Goal: Task Accomplishment & Management: Use online tool/utility

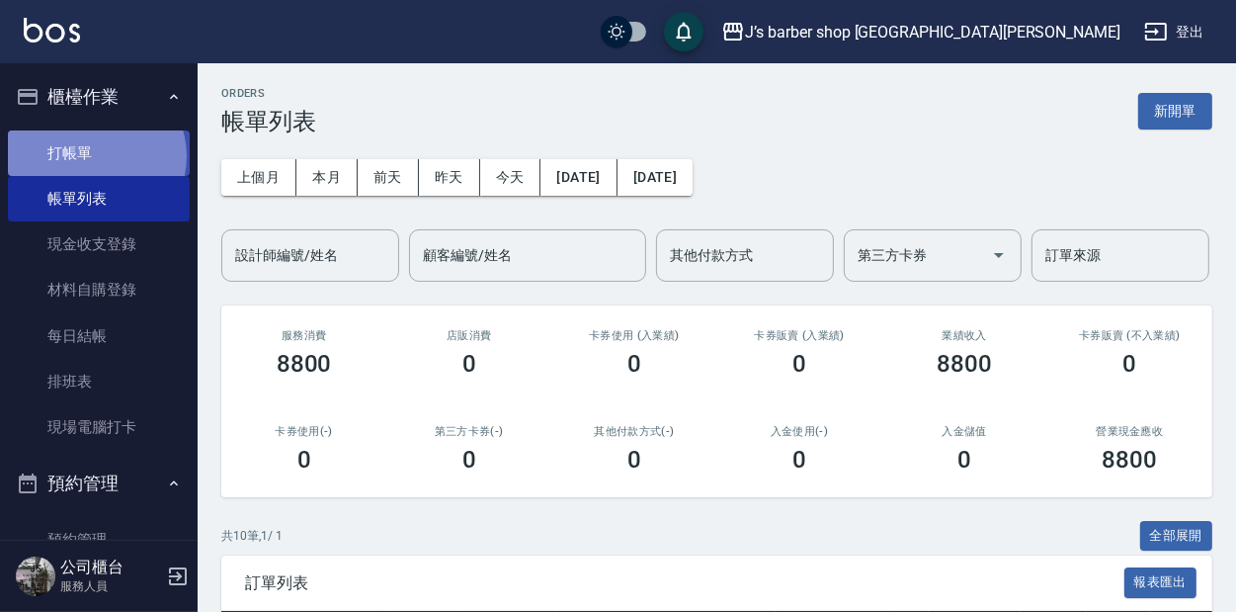
click at [95, 155] on link "打帳單" at bounding box center [99, 152] width 182 height 45
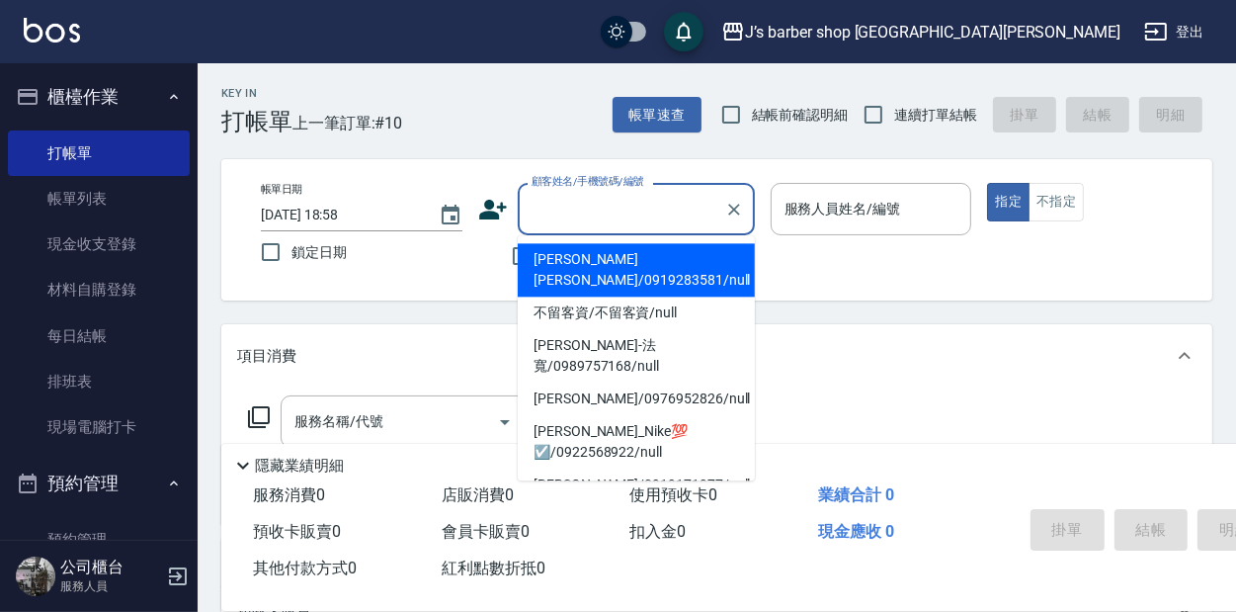
click at [585, 205] on input "顧客姓名/手機號碼/編號" at bounding box center [622, 209] width 190 height 35
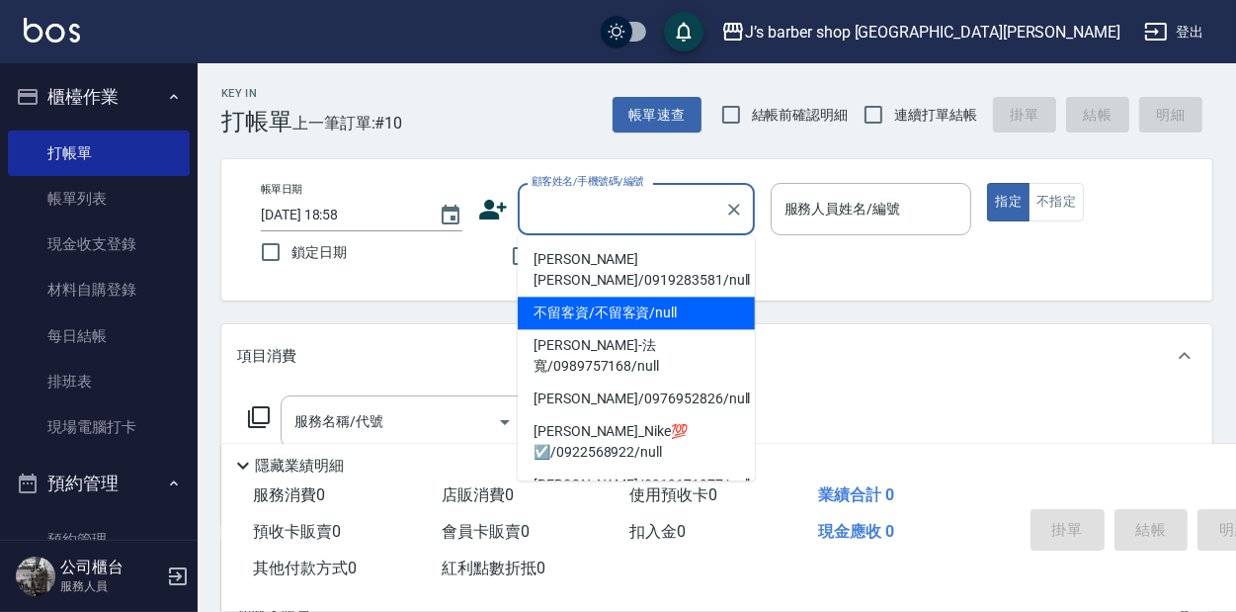
click at [478, 261] on div "不留客資" at bounding box center [616, 255] width 277 height 41
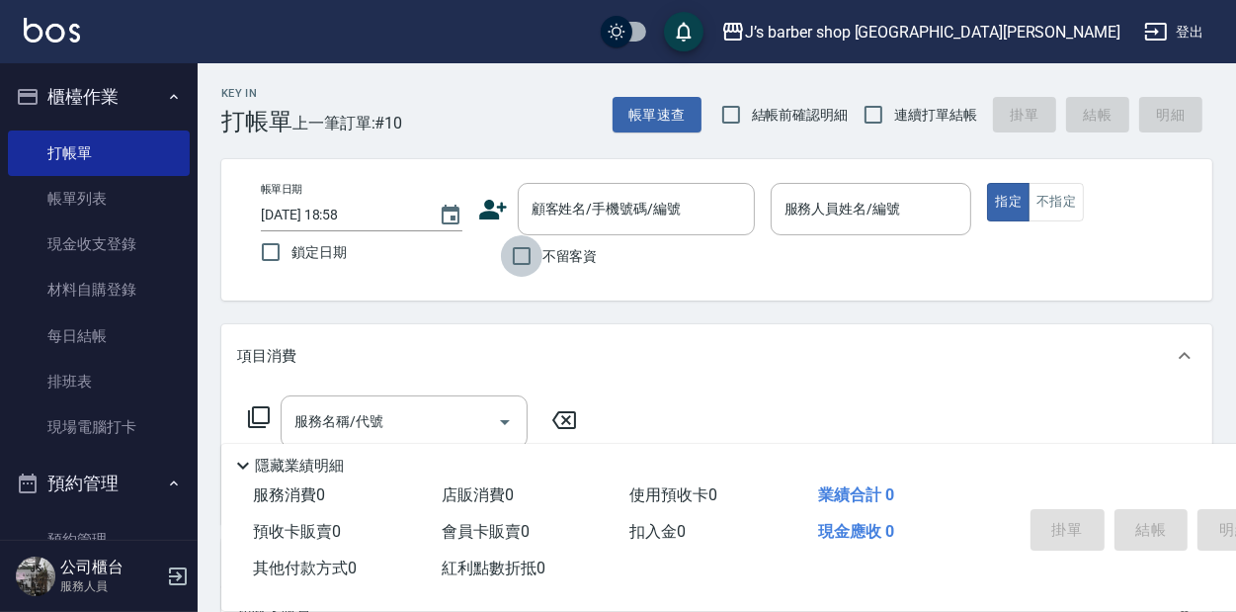
click at [520, 248] on input "不留客資" at bounding box center [521, 255] width 41 height 41
checkbox input "true"
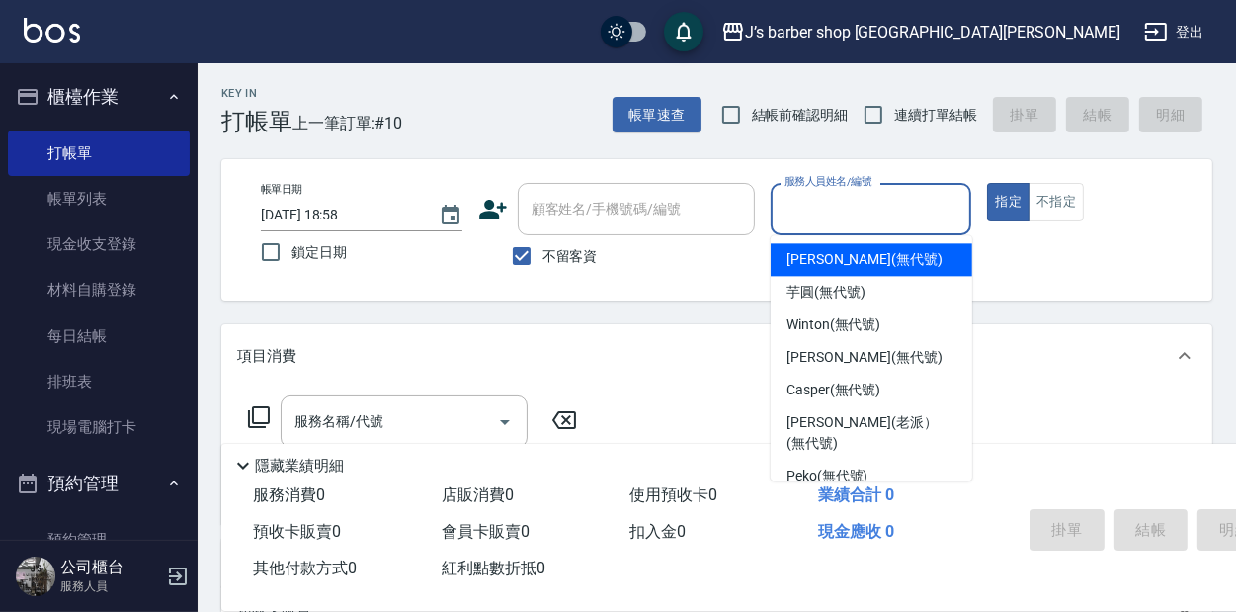
click at [862, 218] on input "服務人員姓名/編號" at bounding box center [872, 209] width 184 height 35
click at [839, 260] on span "[PERSON_NAME] (無代號)" at bounding box center [865, 259] width 156 height 21
type input "[PERSON_NAME](無代號)"
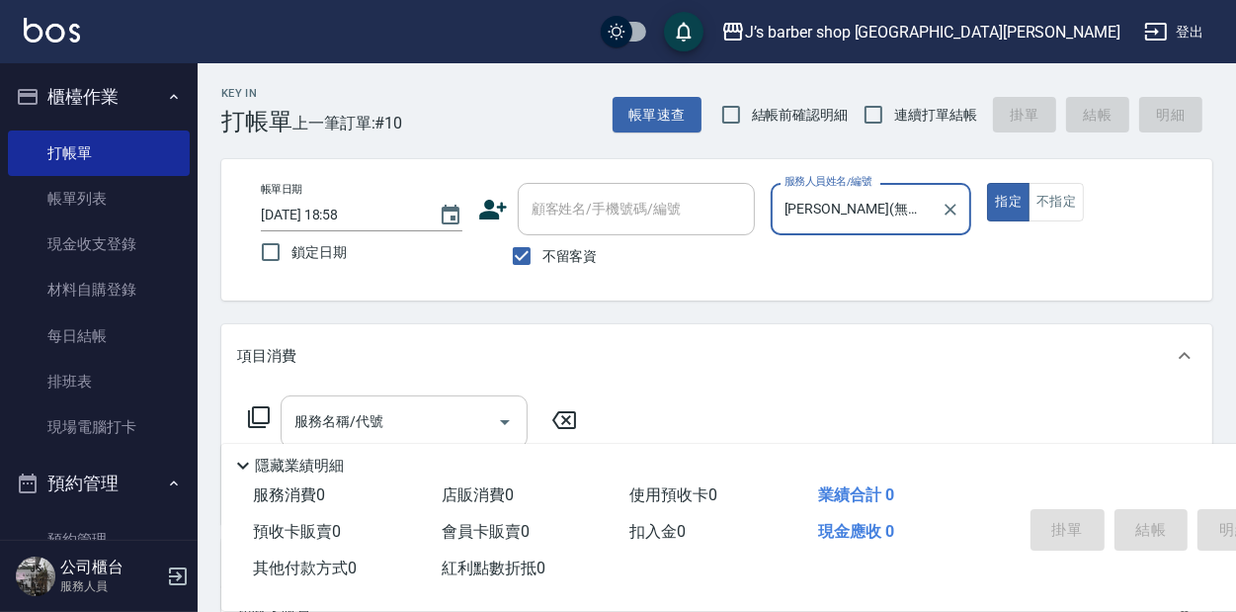
click at [395, 417] on input "服務名稱/代號" at bounding box center [390, 421] width 200 height 35
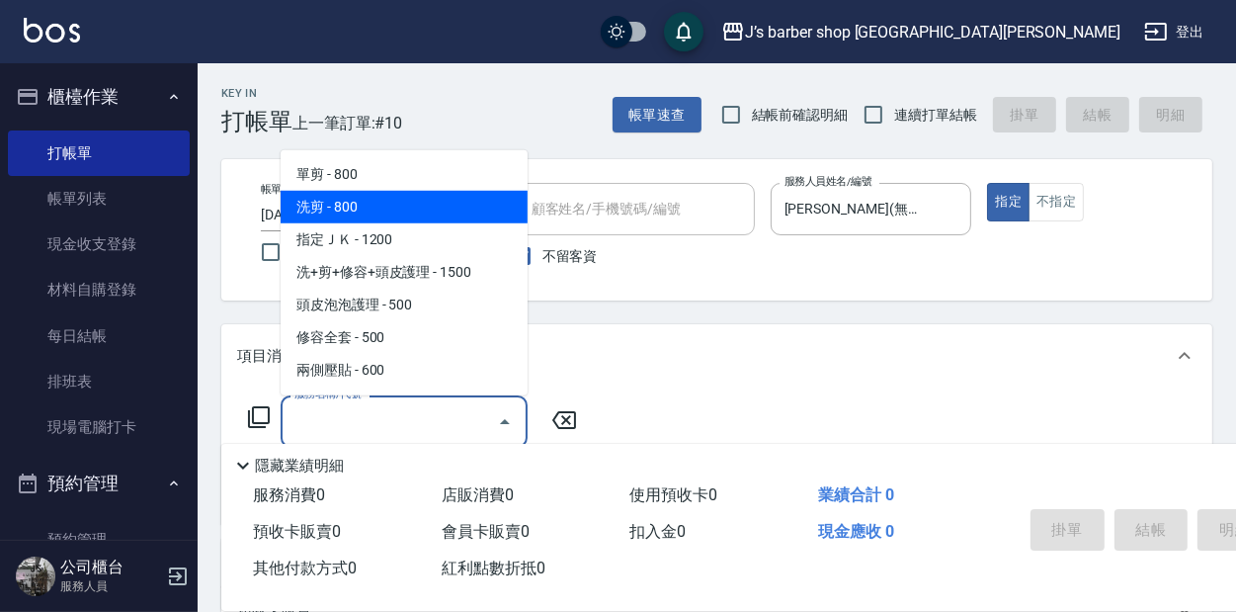
click at [314, 204] on span "洗剪 - 800" at bounding box center [404, 207] width 247 height 33
type input "洗剪(101)"
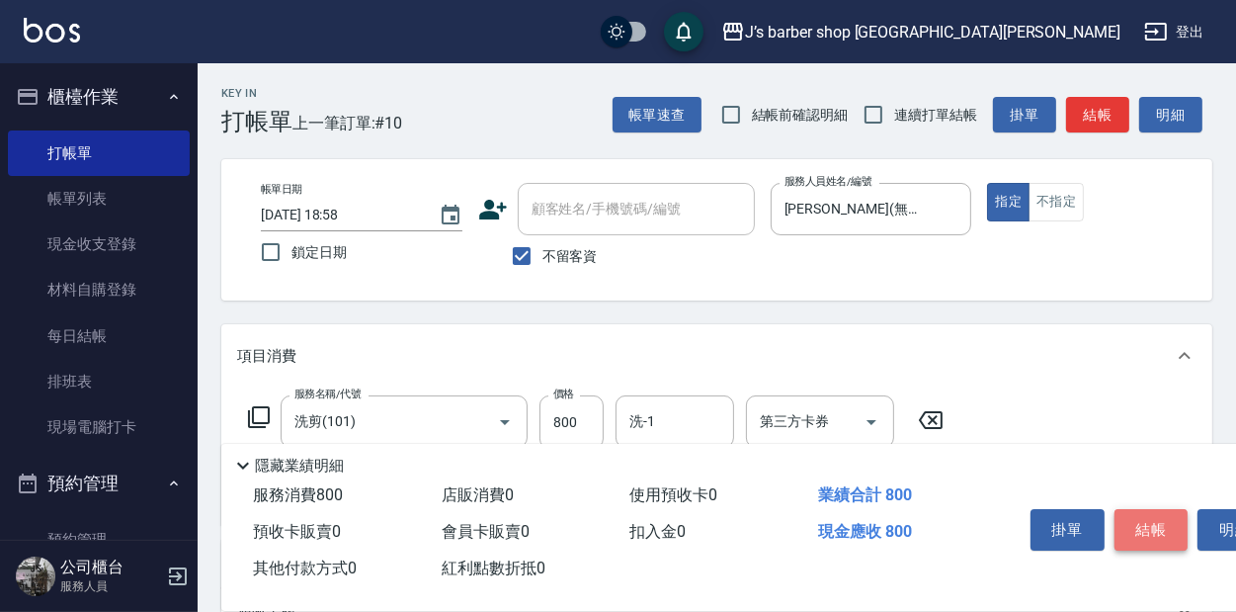
click at [1162, 513] on button "結帳" at bounding box center [1152, 529] width 74 height 41
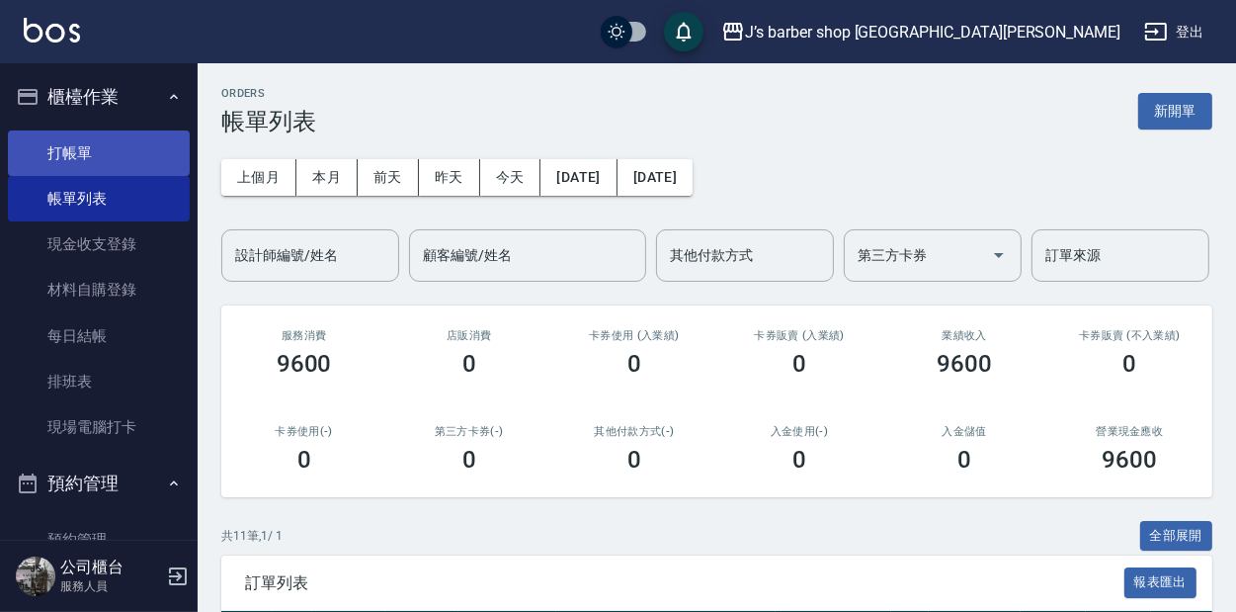
click at [70, 141] on link "打帳單" at bounding box center [99, 152] width 182 height 45
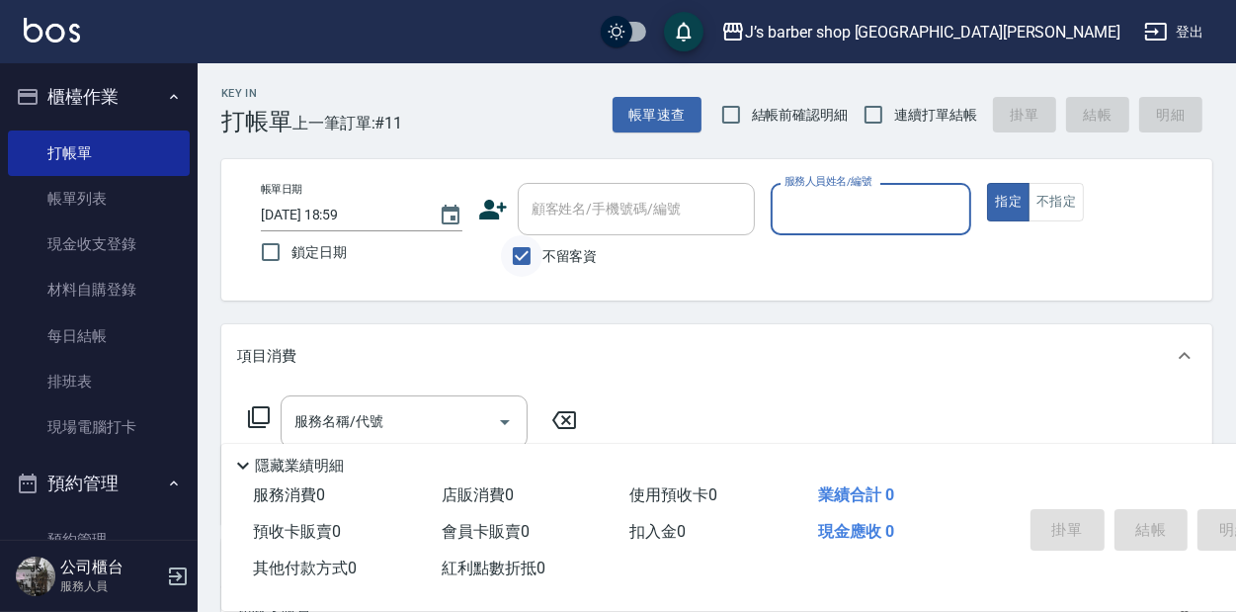
drag, startPoint x: 510, startPoint y: 253, endPoint x: 529, endPoint y: 251, distance: 18.9
click at [515, 253] on input "不留客資" at bounding box center [521, 255] width 41 height 41
checkbox input "false"
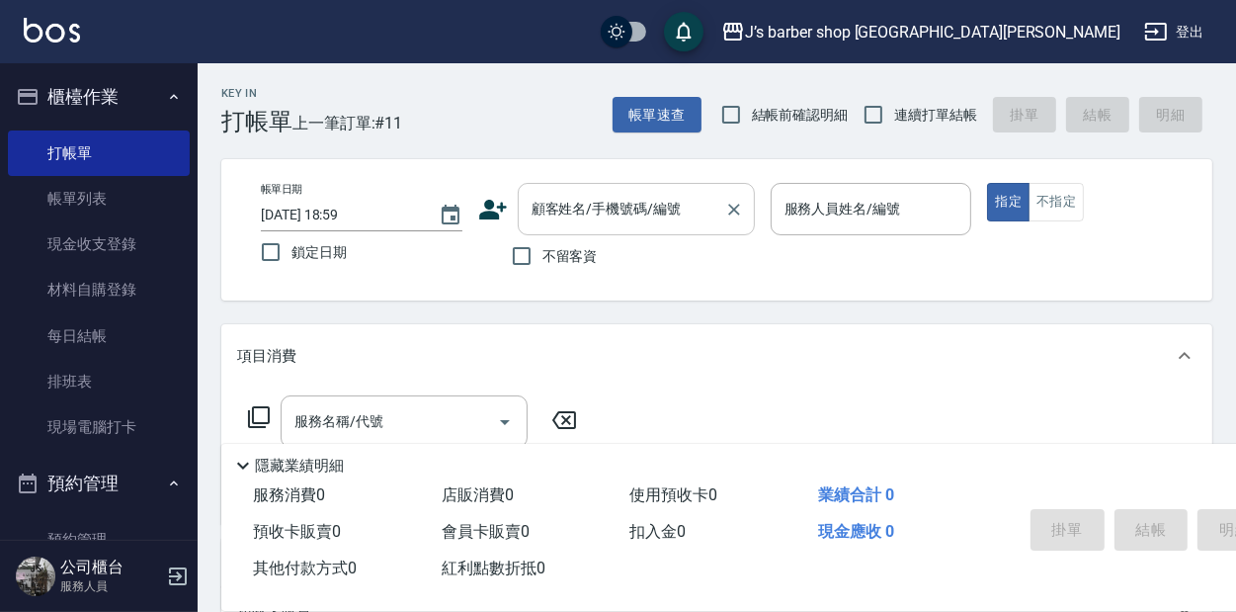
click at [569, 213] on input "顧客姓名/手機號碼/編號" at bounding box center [622, 209] width 190 height 35
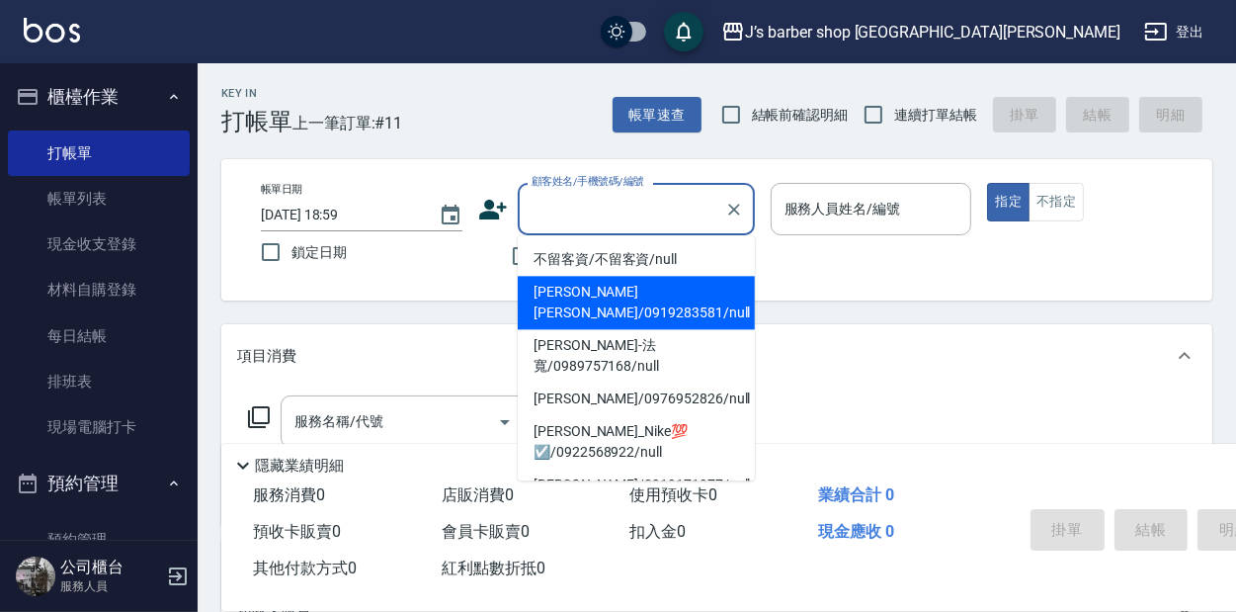
click at [596, 277] on li "[PERSON_NAME][PERSON_NAME]/0919283581/null" at bounding box center [636, 302] width 237 height 53
type input "[PERSON_NAME][PERSON_NAME]/0919283581/null"
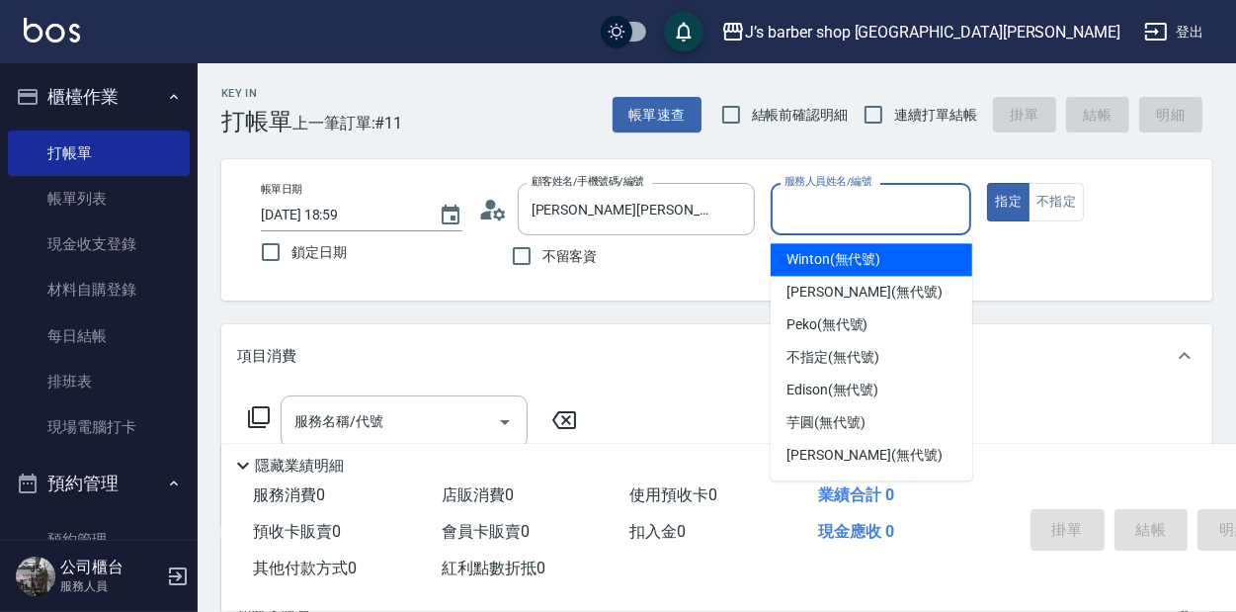
click at [816, 212] on input "服務人員姓名/編號" at bounding box center [872, 209] width 184 height 35
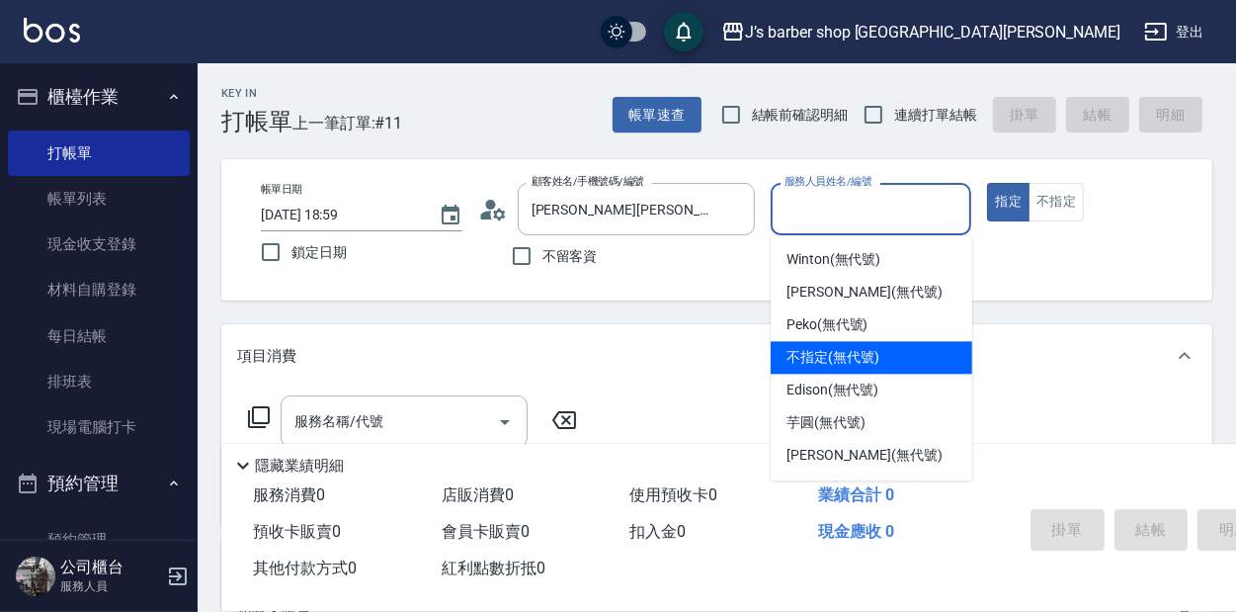
scroll to position [97, 0]
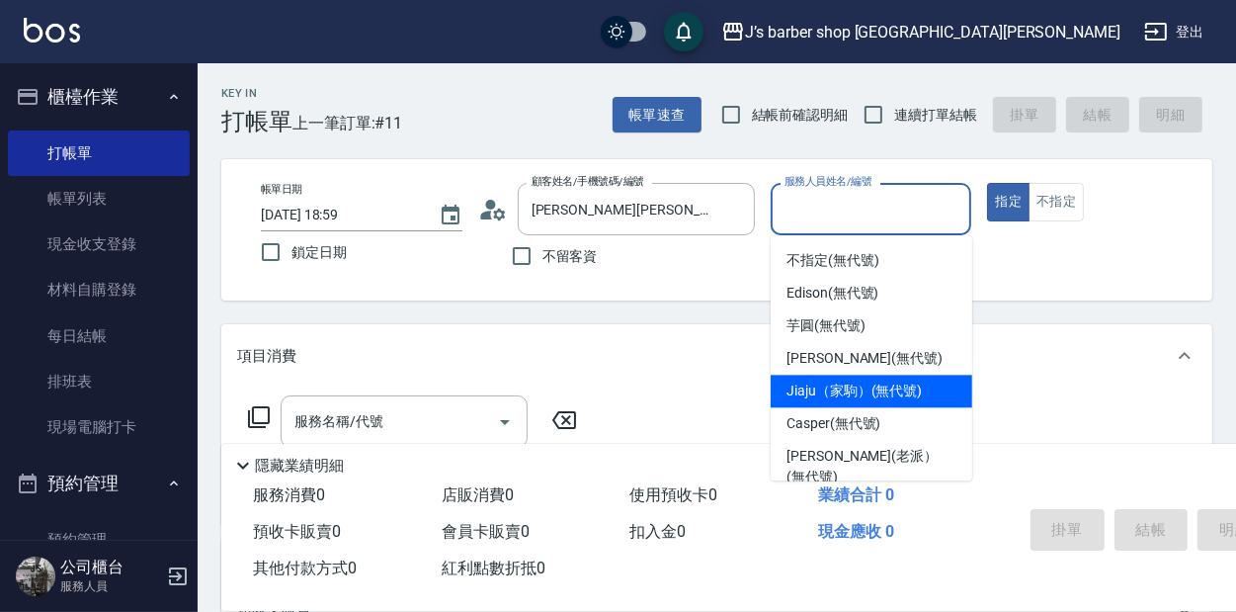
click at [799, 385] on span "Jiaju（家駒） (無代號)" at bounding box center [854, 390] width 135 height 21
type input "Jiaju（家駒）(無代號)"
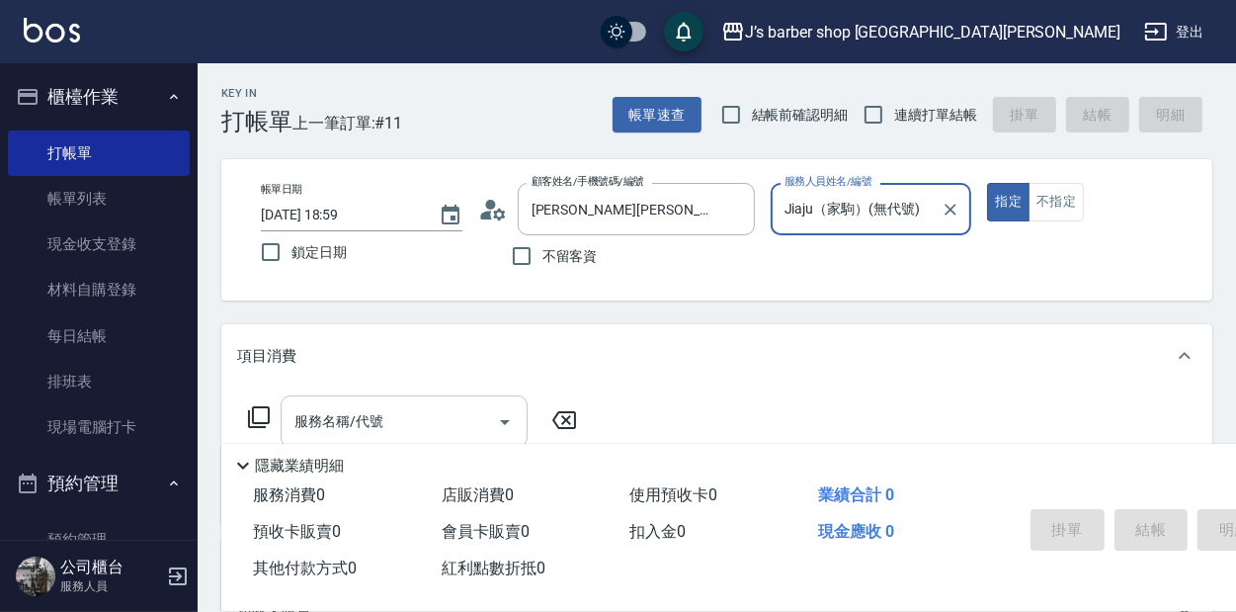
click at [333, 423] on input "服務名稱/代號" at bounding box center [390, 421] width 200 height 35
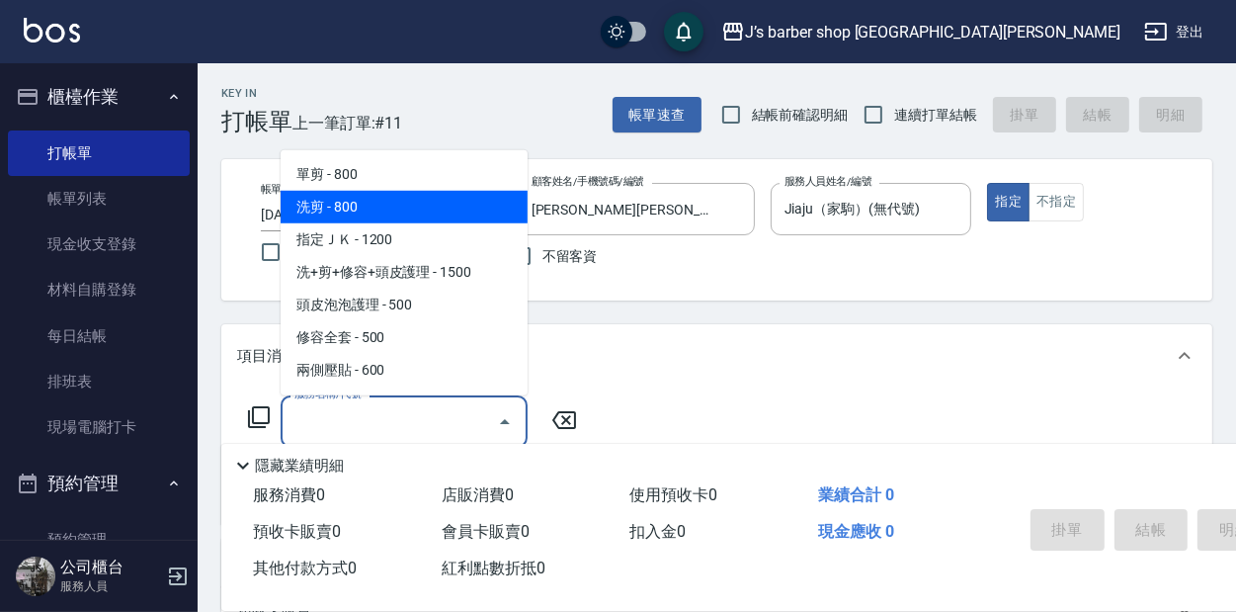
click at [310, 204] on span "洗剪 - 800" at bounding box center [404, 207] width 247 height 33
type input "洗剪(101)"
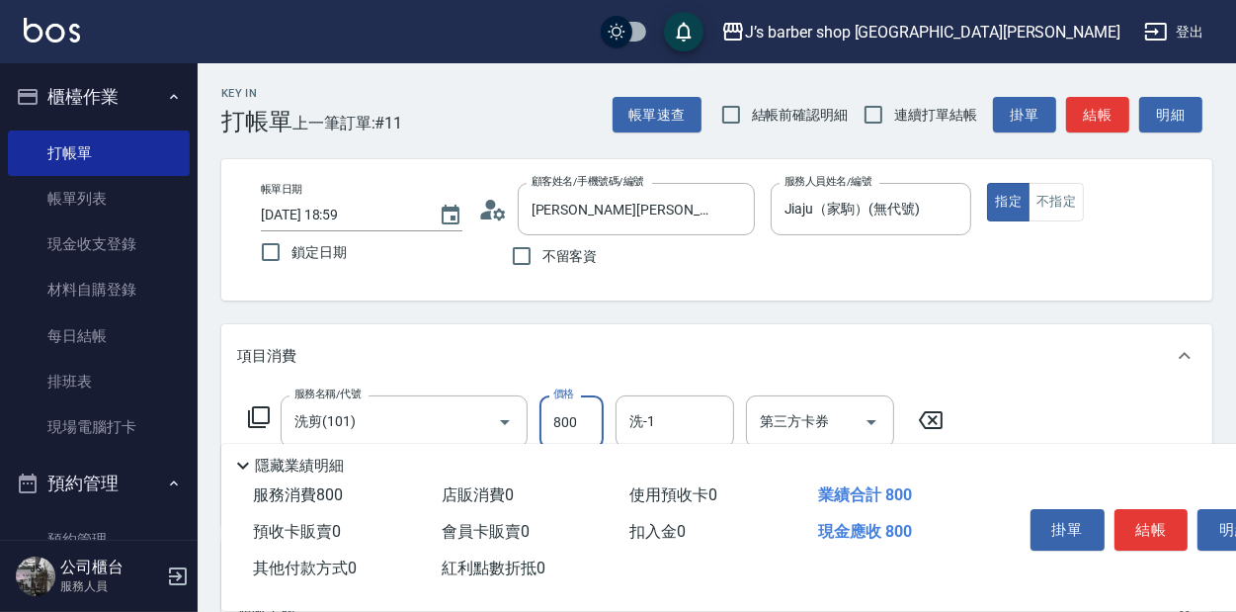
click at [566, 426] on input "800" at bounding box center [571, 421] width 64 height 53
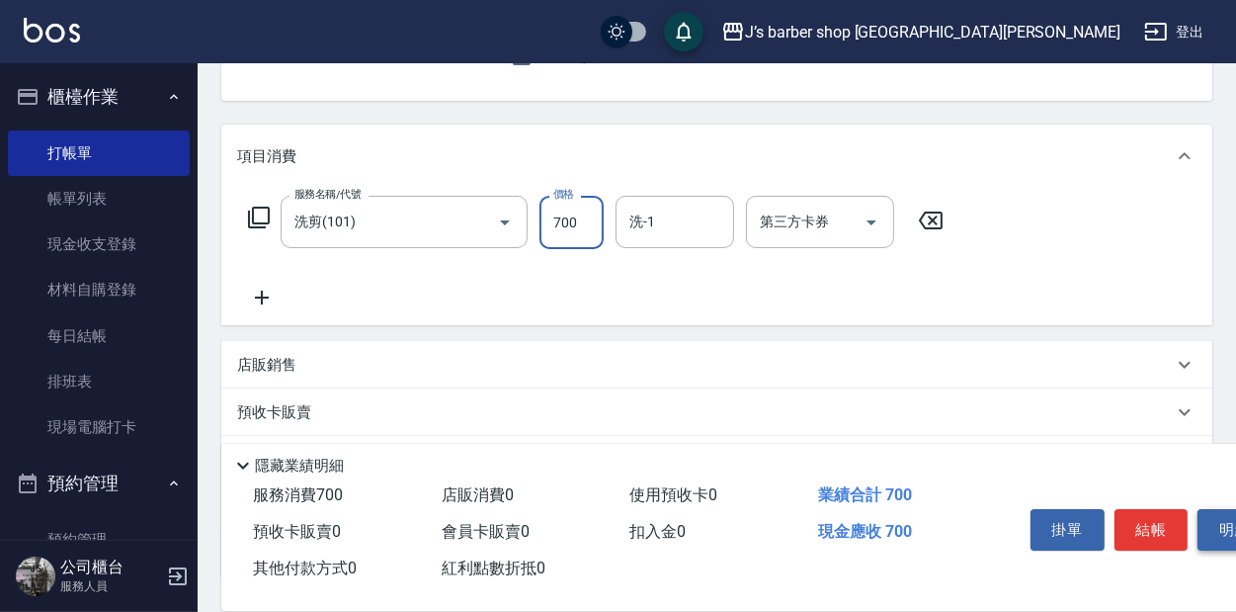
scroll to position [79, 0]
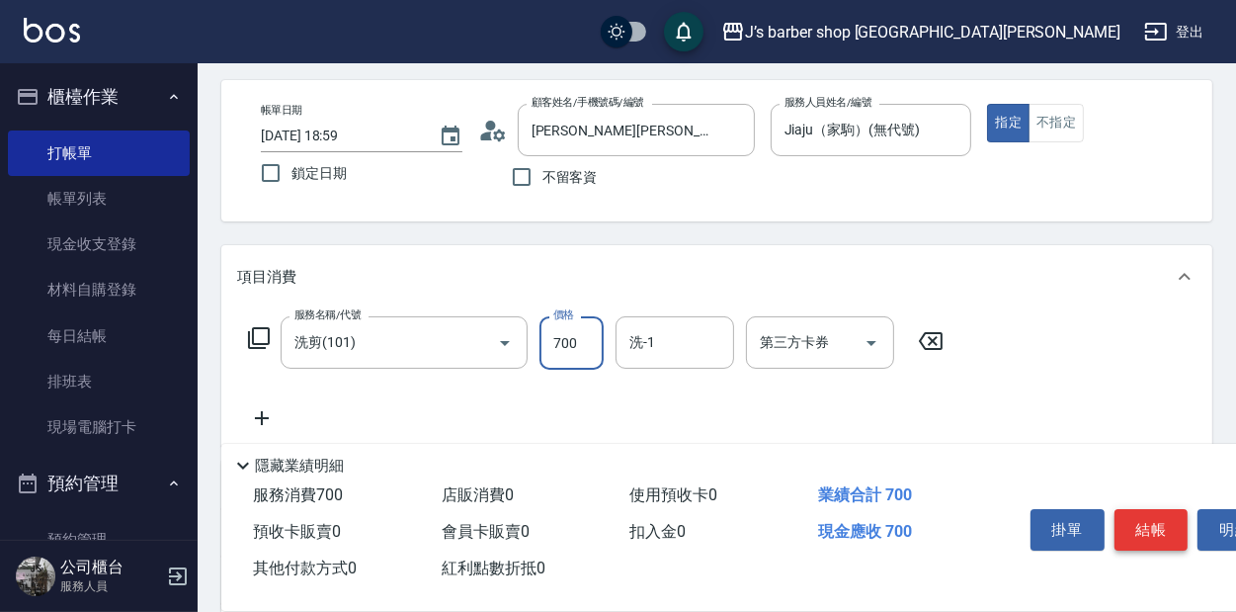
type input "700"
click at [1123, 514] on button "結帳" at bounding box center [1152, 529] width 74 height 41
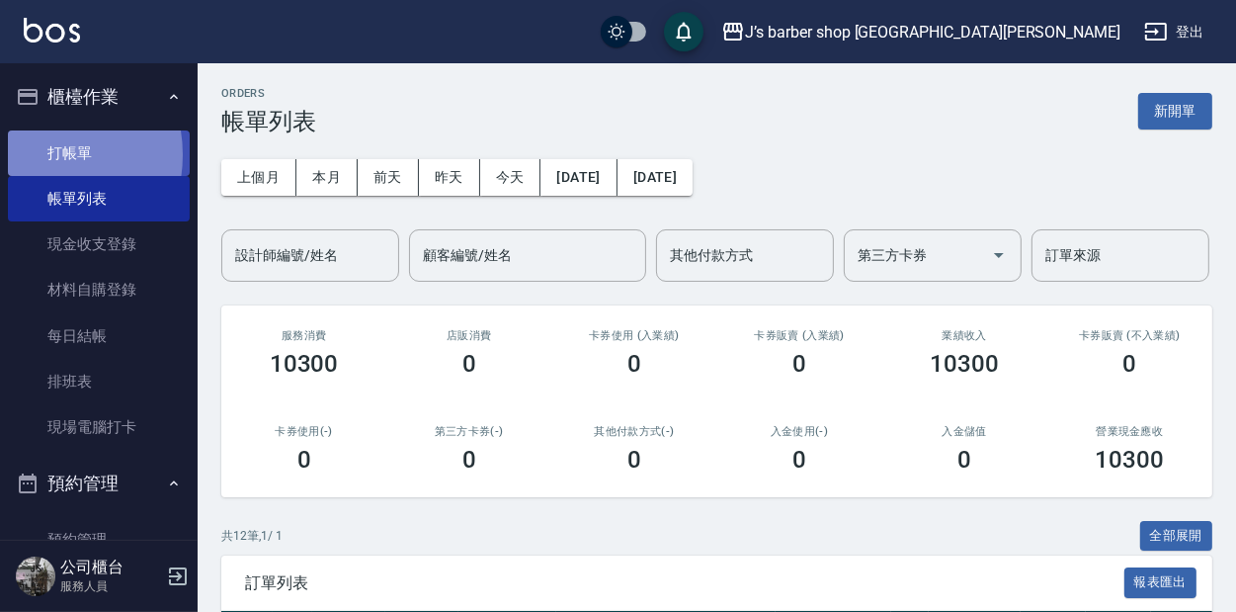
click at [38, 154] on link "打帳單" at bounding box center [99, 152] width 182 height 45
